Goal: Task Accomplishment & Management: Use online tool/utility

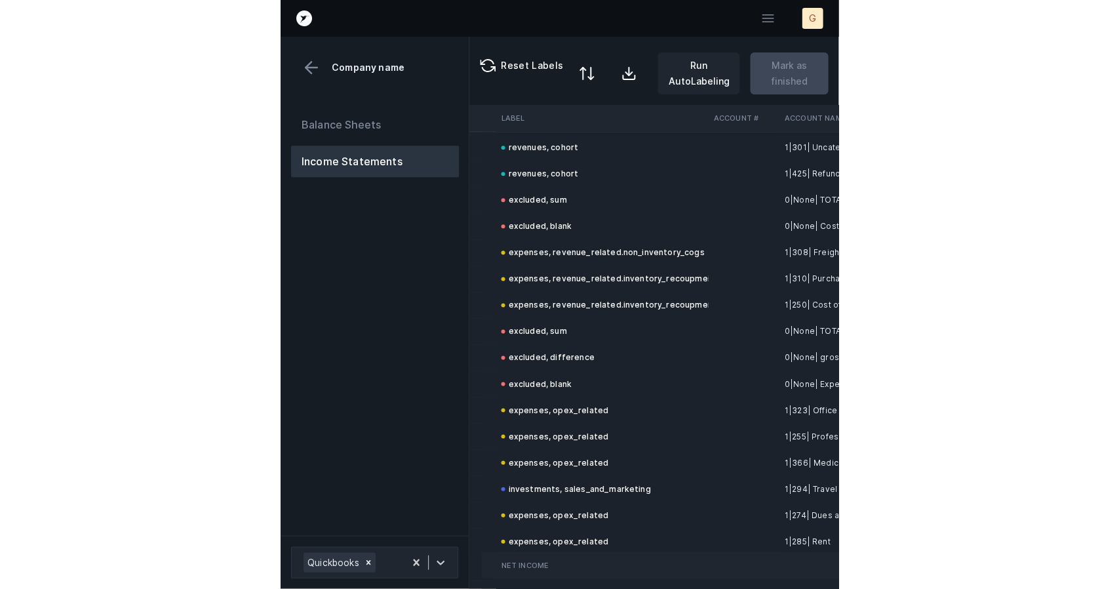
scroll to position [191, 470]
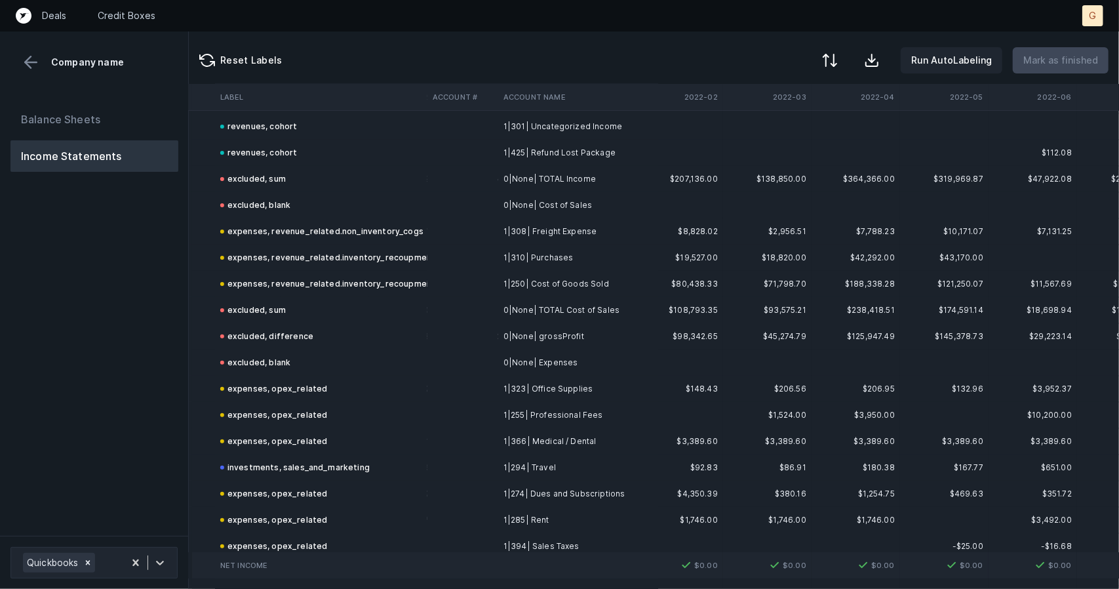
click at [557, 479] on td "$167.77" at bounding box center [944, 467] width 89 height 26
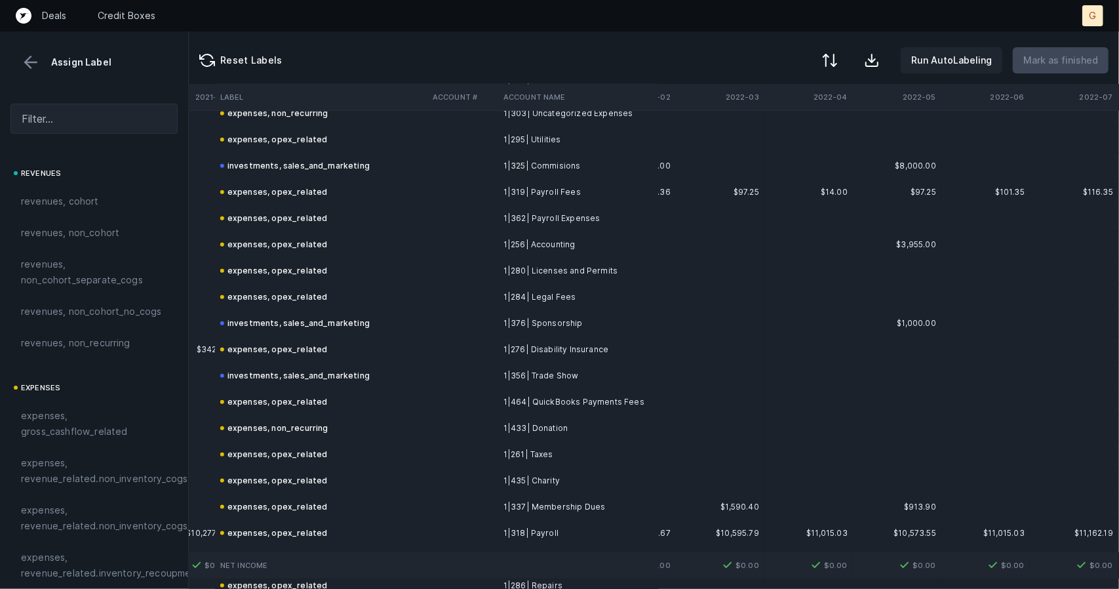
scroll to position [763, 517]
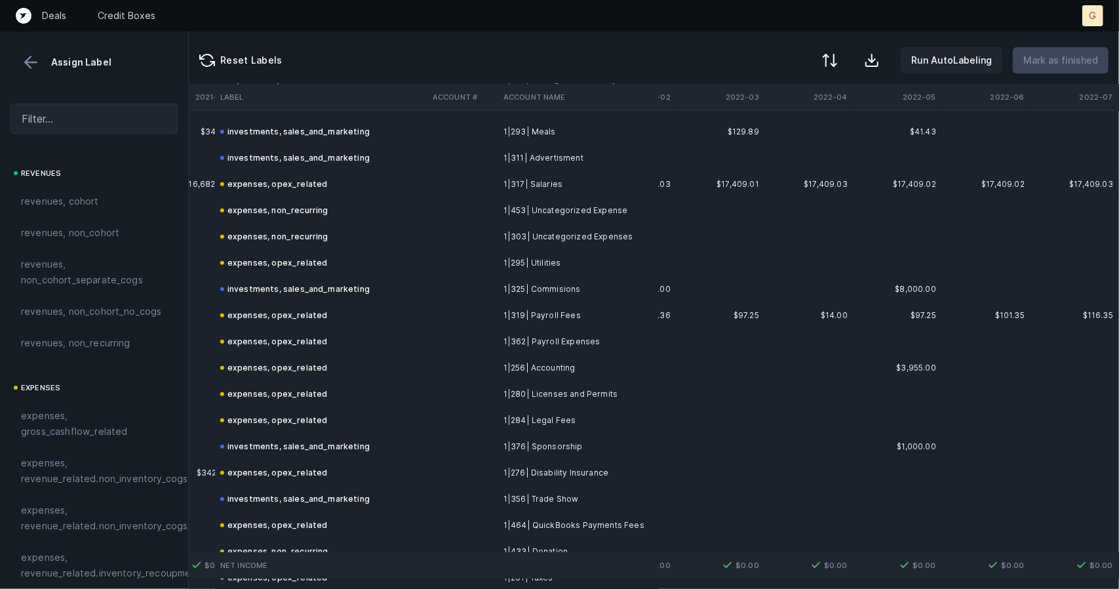
click at [31, 68] on button at bounding box center [31, 62] width 20 height 20
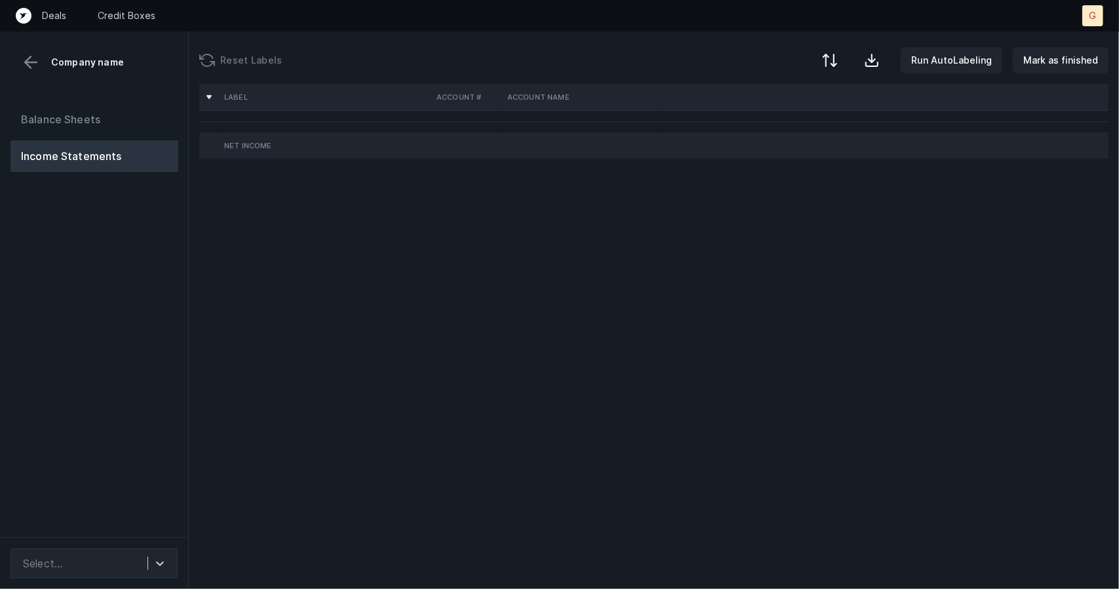
click at [1002, 354] on div "Label Account # Account Name Net Income" at bounding box center [654, 336] width 931 height 505
click at [82, 128] on button "Balance Sheets" at bounding box center [94, 119] width 168 height 31
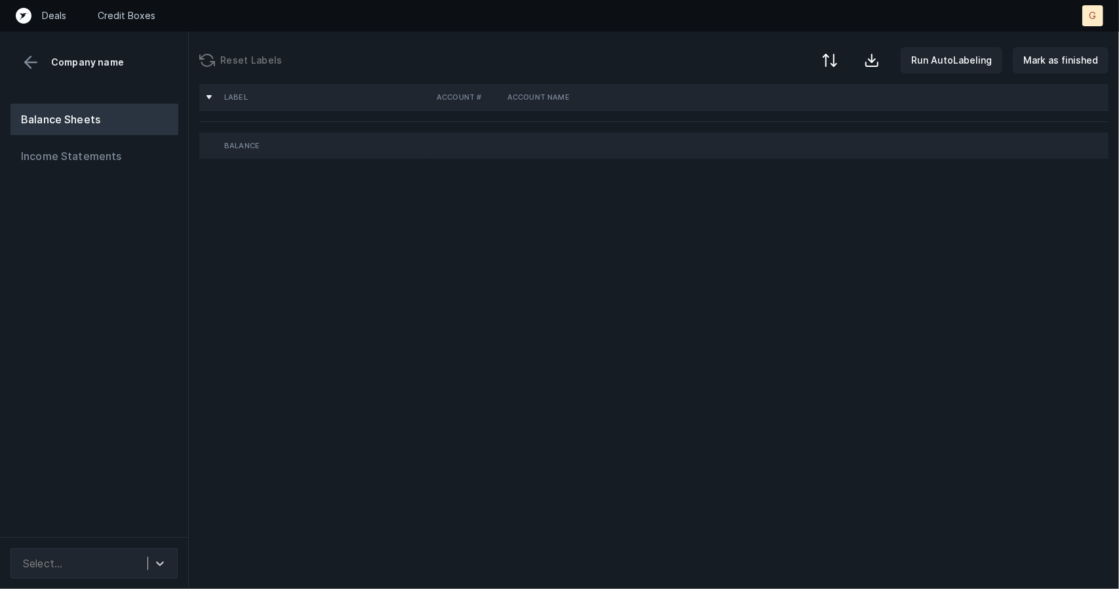
click at [249, 151] on td "Balance" at bounding box center [325, 145] width 212 height 26
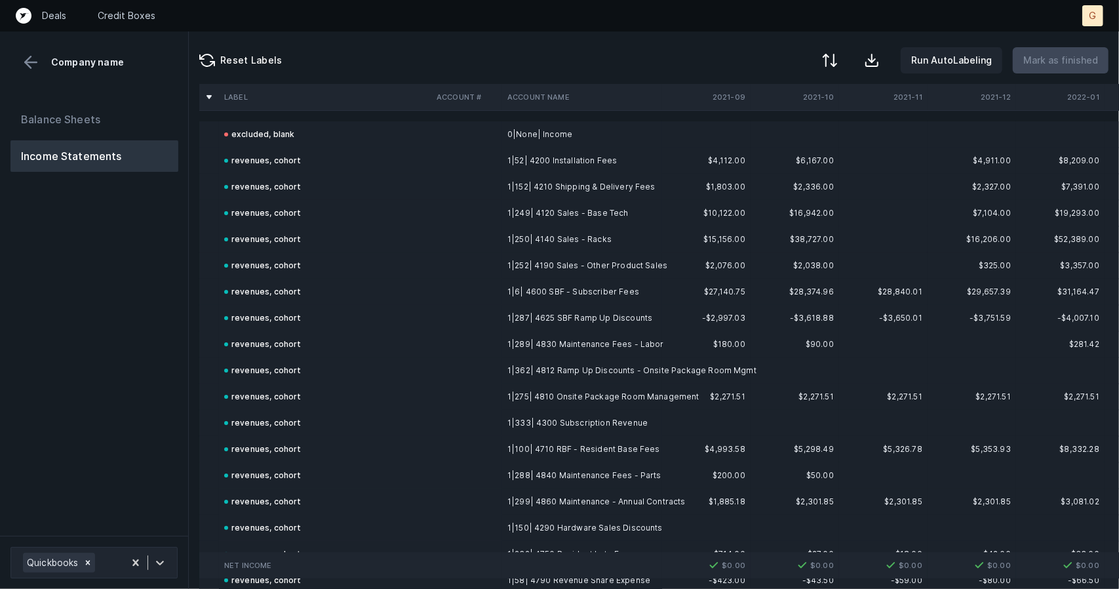
click at [338, 168] on td "revenues, cohort" at bounding box center [325, 161] width 212 height 26
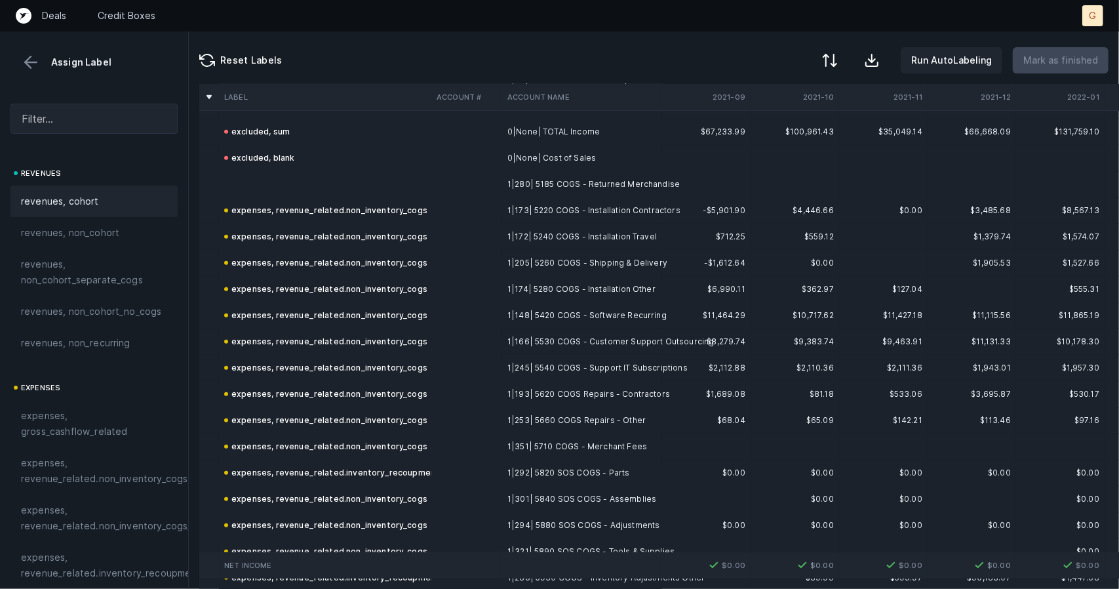
scroll to position [412, 0]
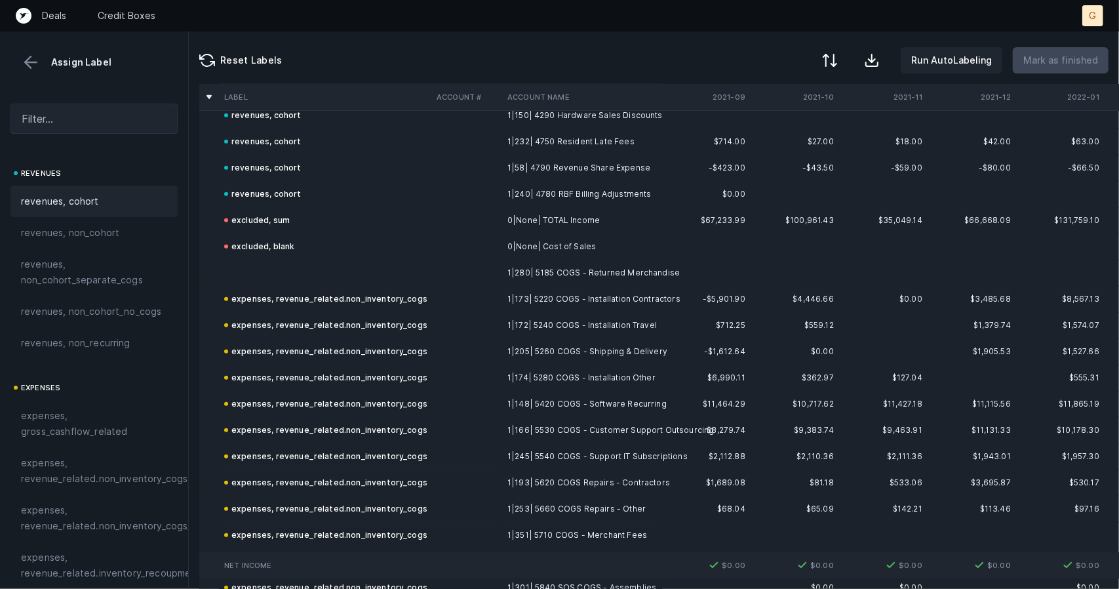
click at [279, 270] on td at bounding box center [325, 273] width 212 height 26
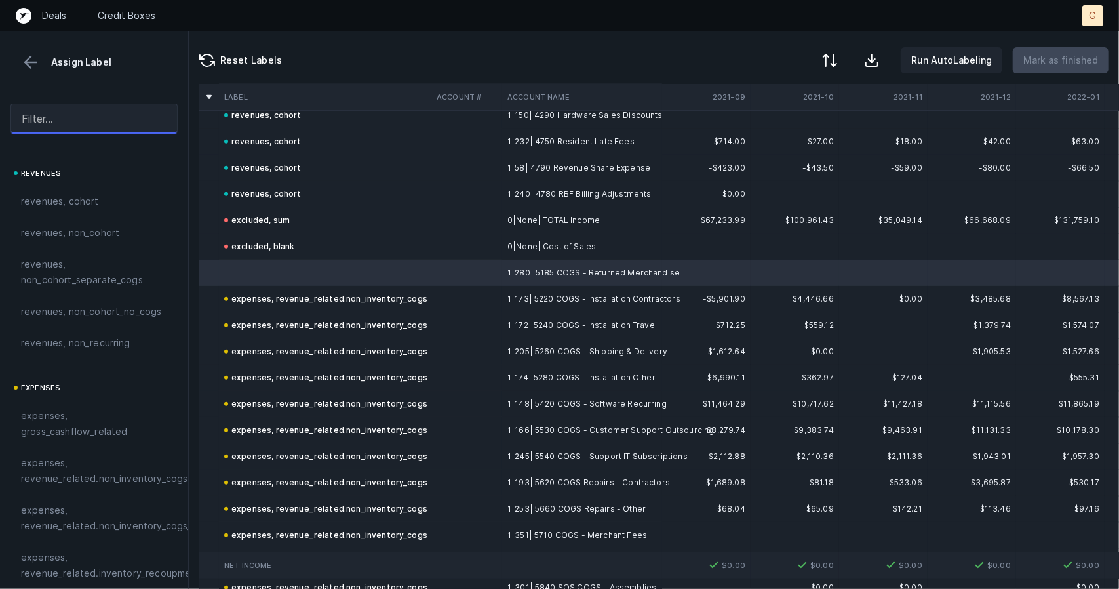
click at [75, 116] on input "text" at bounding box center [93, 119] width 167 height 30
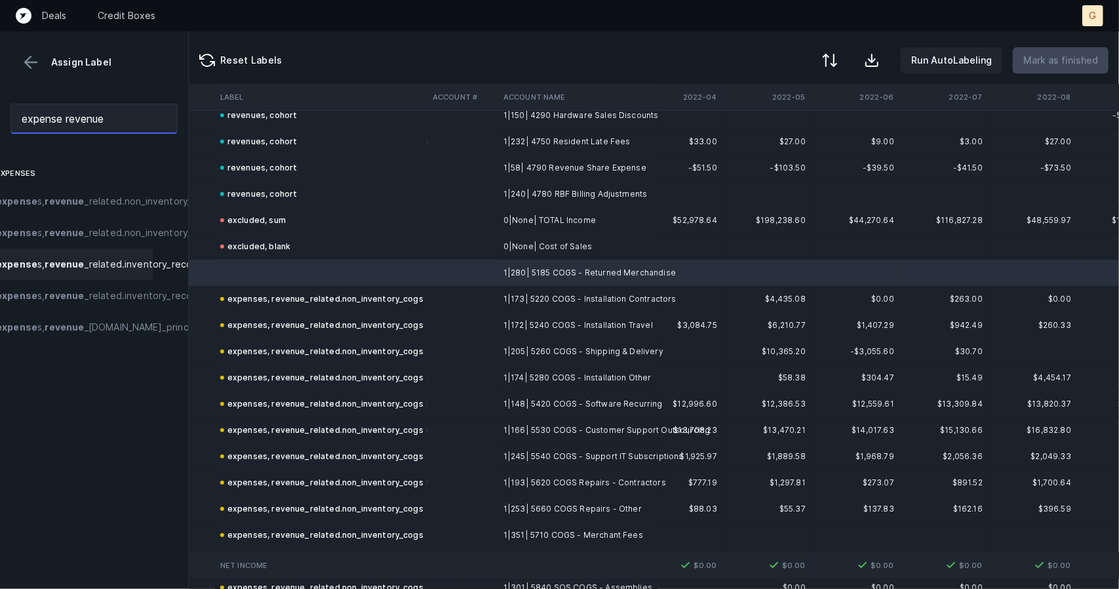
scroll to position [0, 71]
click at [64, 272] on span "expense s, revenue _related.inventory_recoupment" at bounding box center [65, 264] width 230 height 16
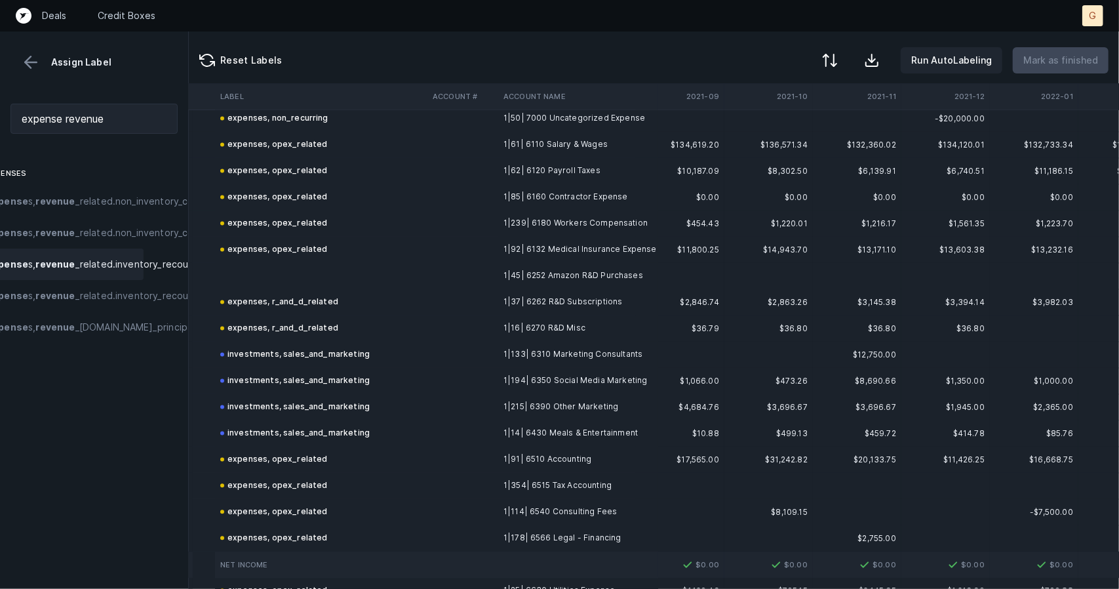
scroll to position [1721, 26]
click at [261, 272] on td at bounding box center [321, 276] width 212 height 26
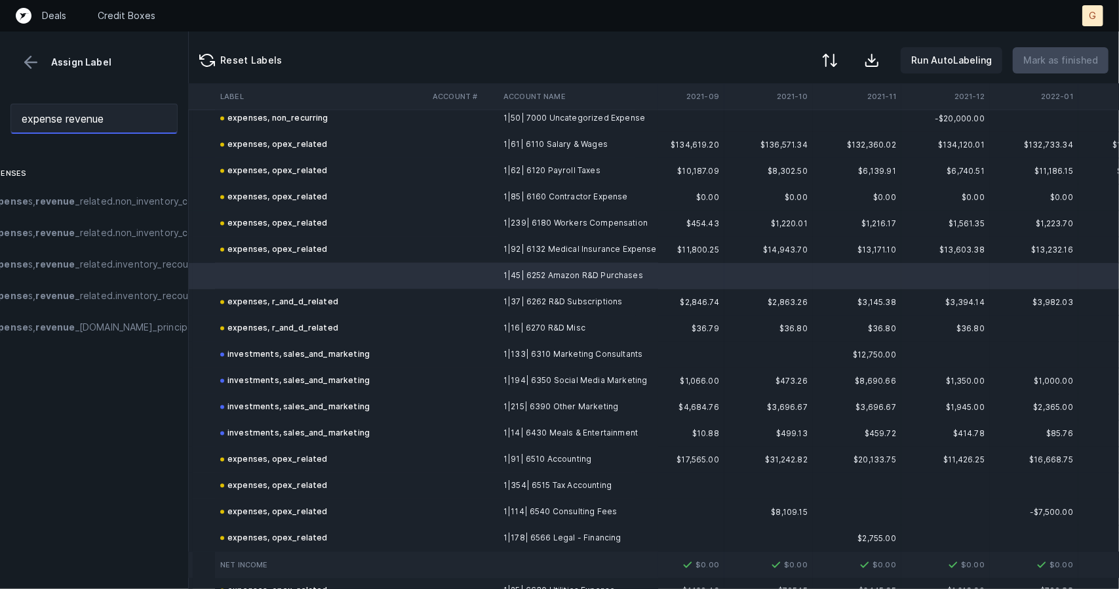
drag, startPoint x: 119, startPoint y: 110, endPoint x: 0, endPoint y: 127, distance: 120.5
click at [0, 127] on div "expense revenue" at bounding box center [94, 118] width 188 height 51
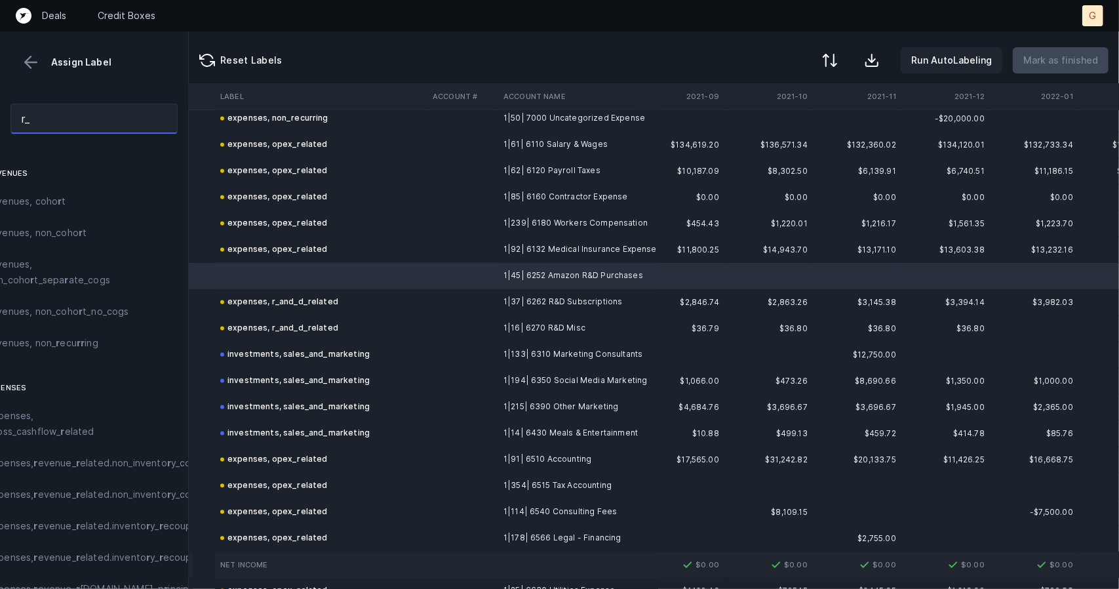
scroll to position [0, 0]
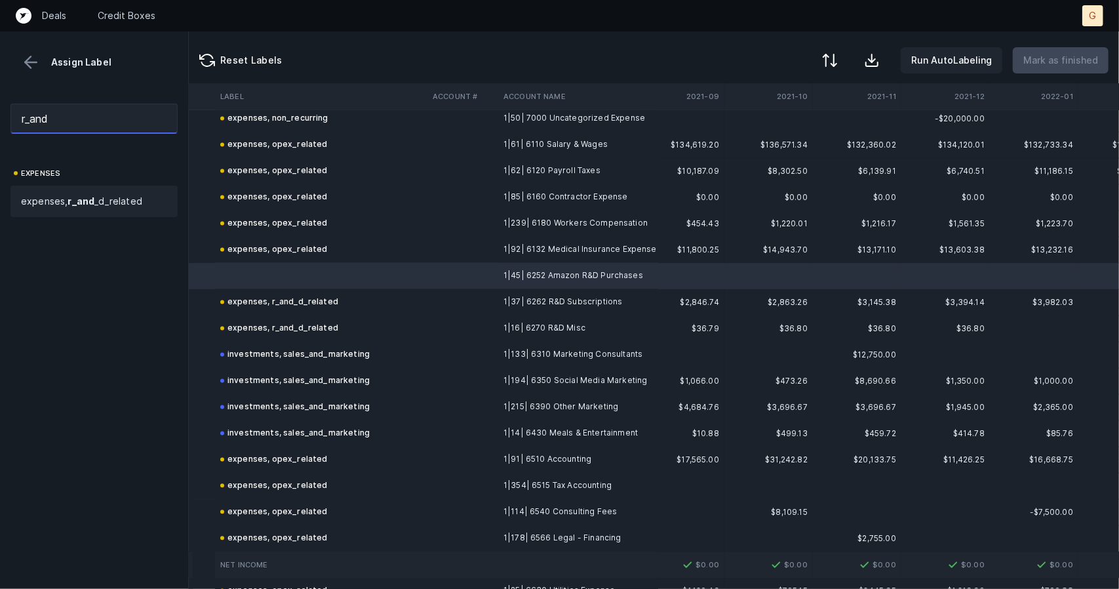
type input "r_and"
click at [59, 200] on span "expenses, r_and _d_related" at bounding box center [81, 201] width 121 height 16
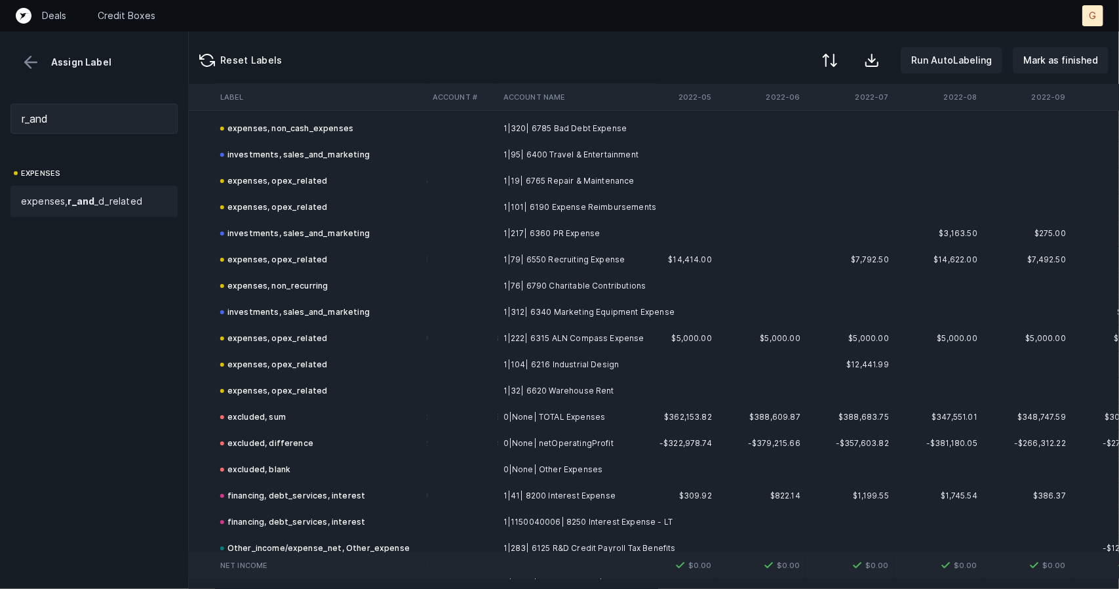
scroll to position [3288, 742]
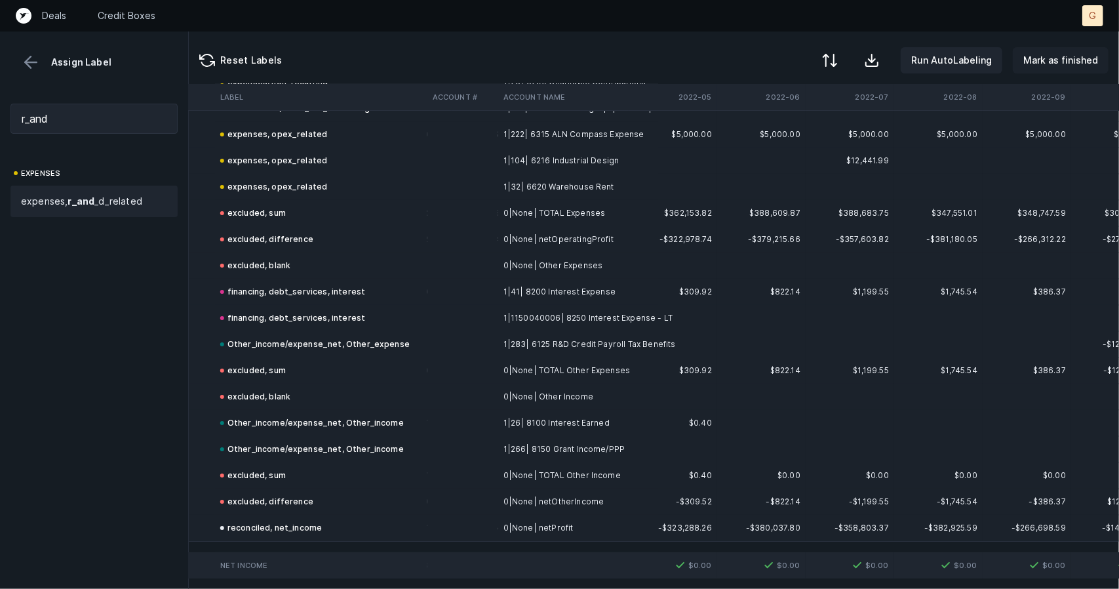
click at [1046, 62] on p "Mark as finished" at bounding box center [1061, 60] width 75 height 16
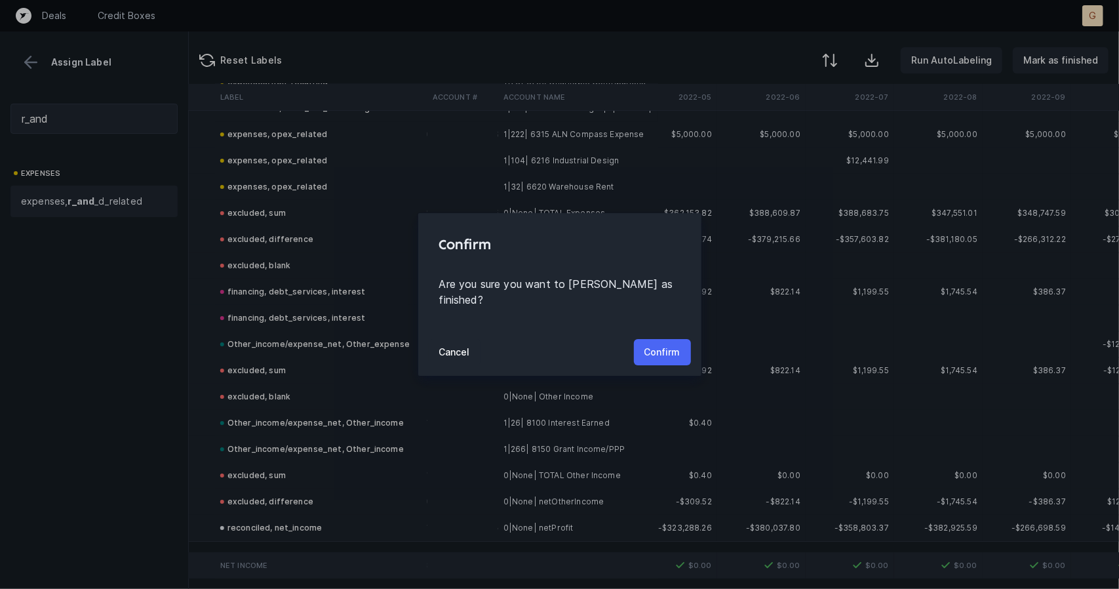
click at [662, 344] on p "Confirm" at bounding box center [663, 352] width 36 height 16
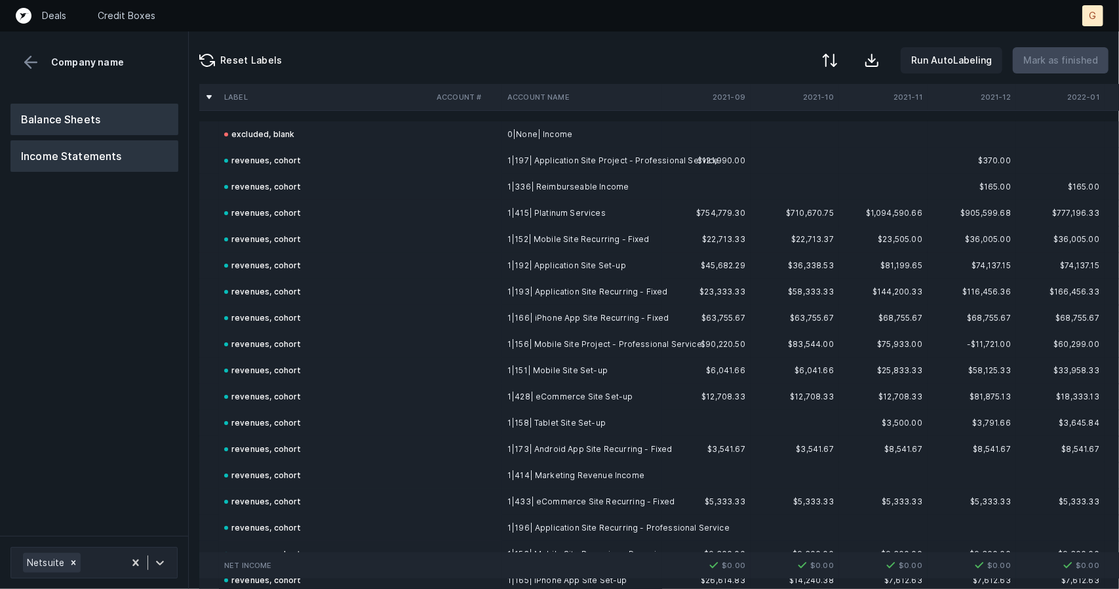
click at [98, 121] on button "Balance Sheets" at bounding box center [94, 119] width 168 height 31
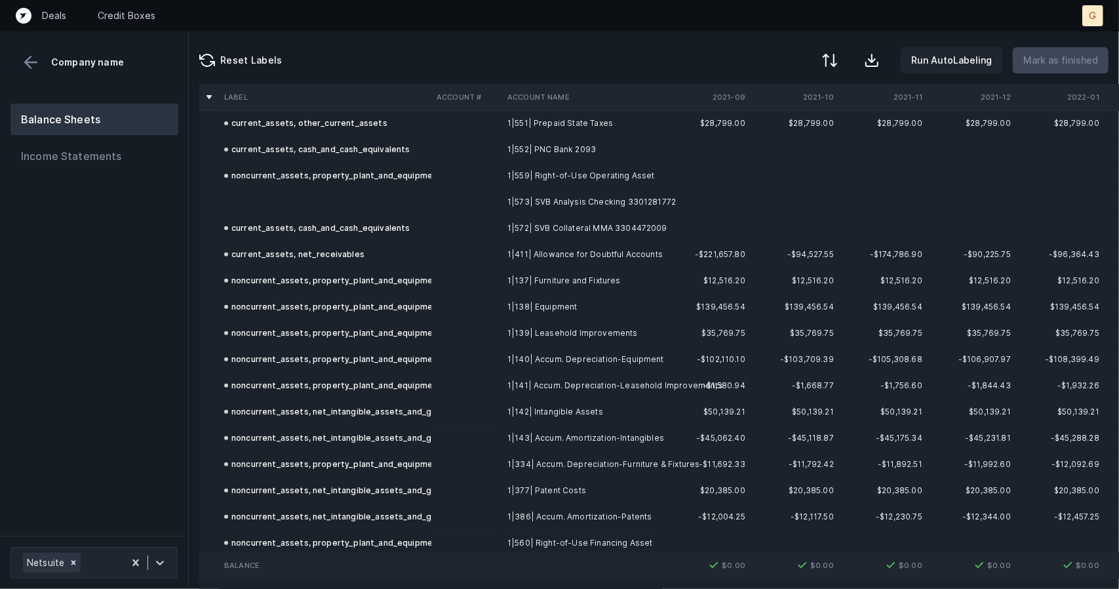
scroll to position [325, 0]
click at [296, 194] on td at bounding box center [325, 203] width 212 height 26
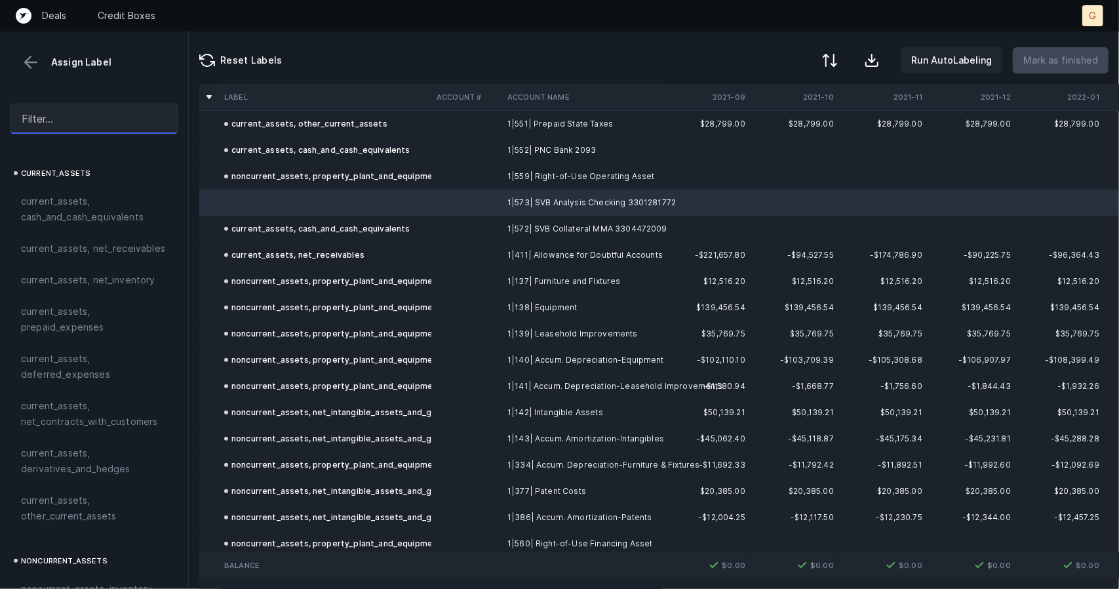
click at [58, 116] on input "text" at bounding box center [93, 119] width 167 height 30
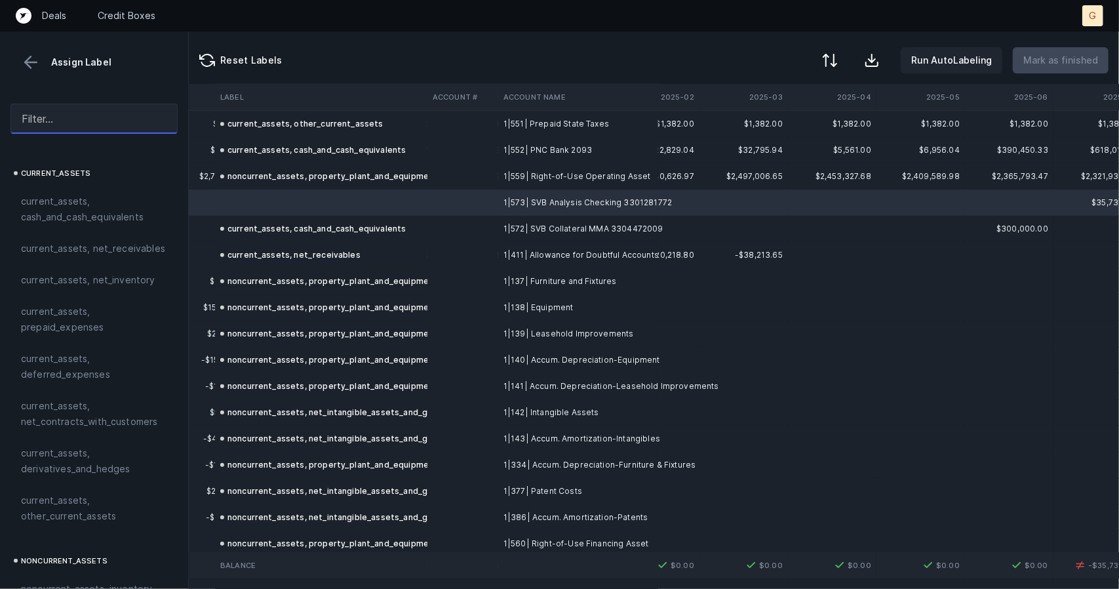
scroll to position [325, 3802]
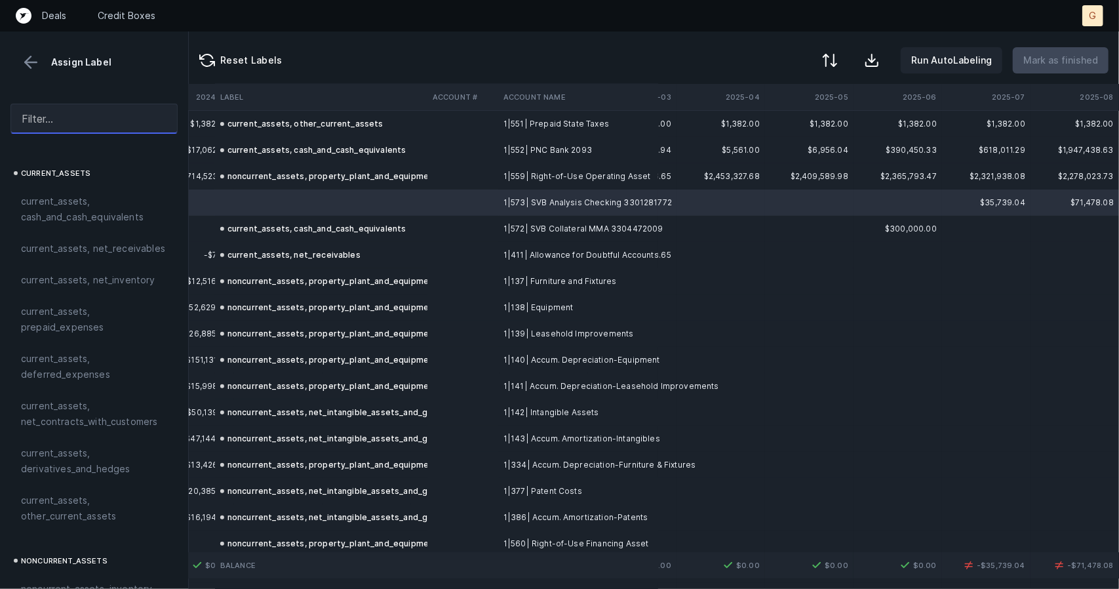
type input "n"
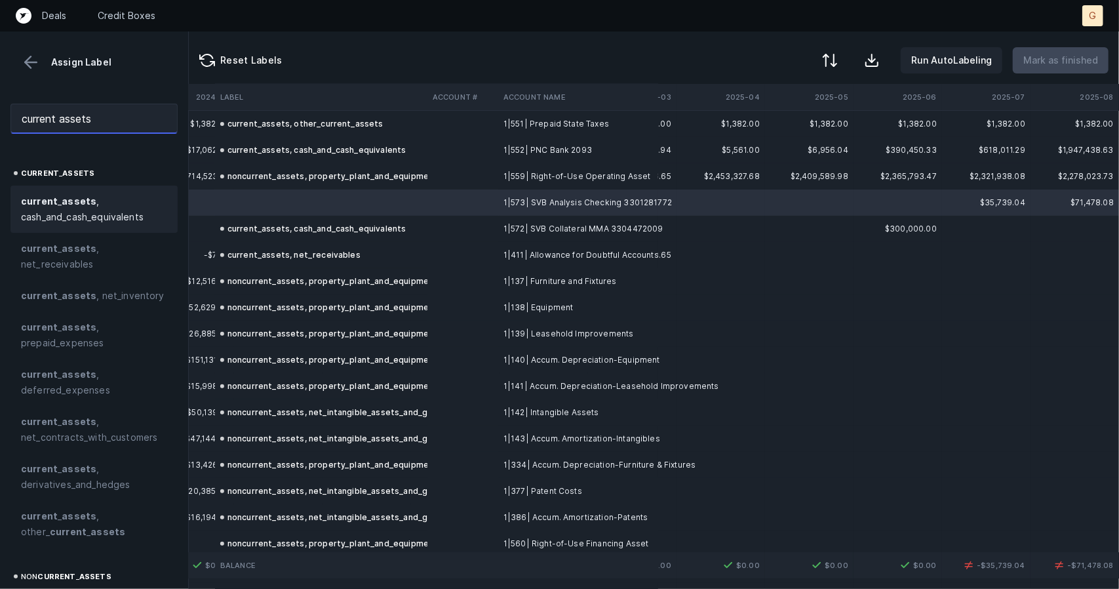
type input "current assets"
click at [71, 199] on strong "assets" at bounding box center [79, 200] width 35 height 11
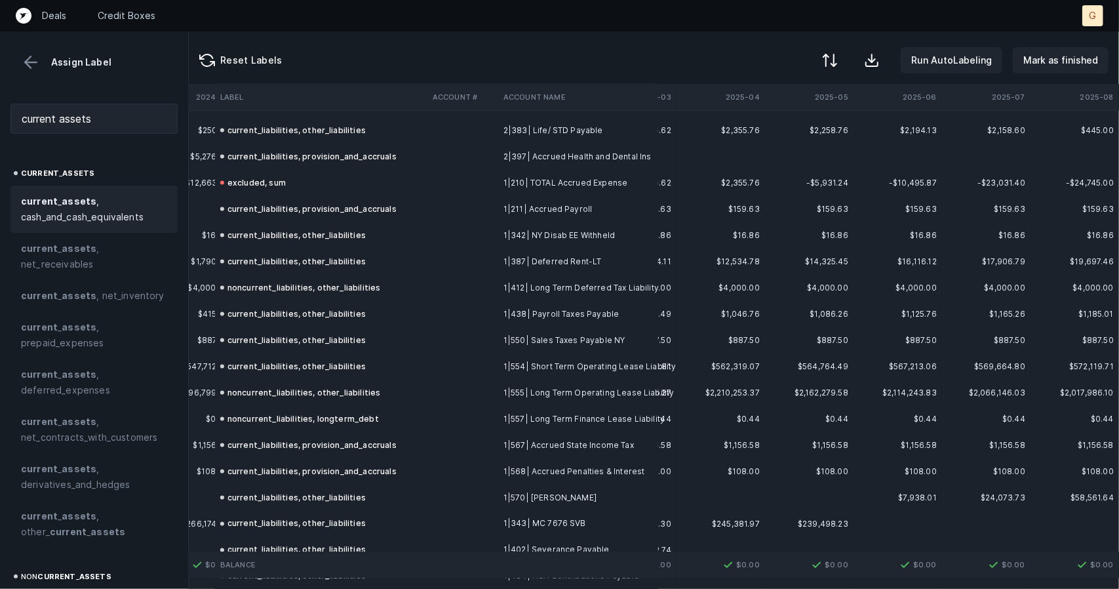
scroll to position [1767, 3802]
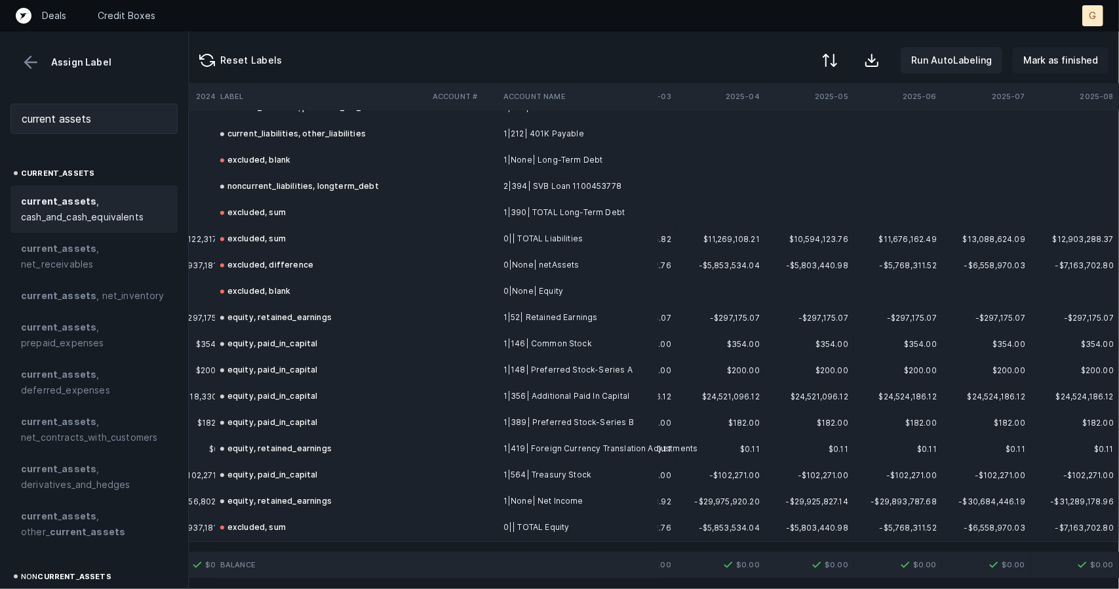
click at [1055, 66] on p "Mark as finished" at bounding box center [1061, 60] width 75 height 16
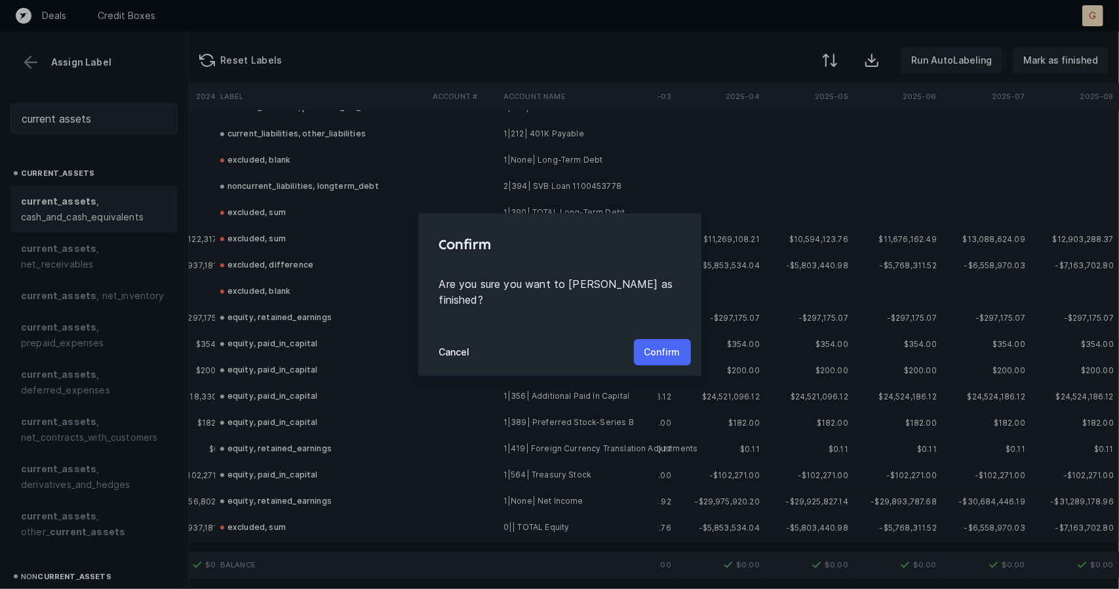
click at [668, 344] on p "Confirm" at bounding box center [663, 352] width 36 height 16
